Goal: Information Seeking & Learning: Learn about a topic

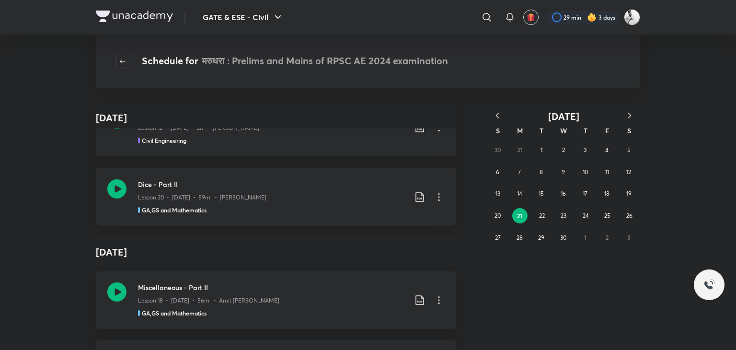
scroll to position [51413, 0]
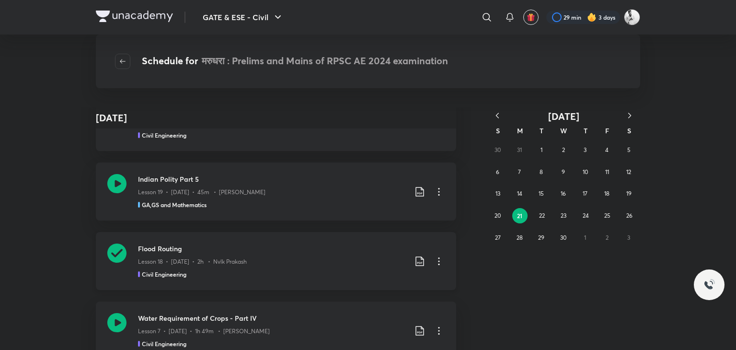
click at [107, 232] on div "Flood Routing Lesson 18 • [DATE] • 2h • Nvlk Prakash Civil Engineering" at bounding box center [276, 261] width 360 height 58
